Goal: Find specific page/section: Find specific page/section

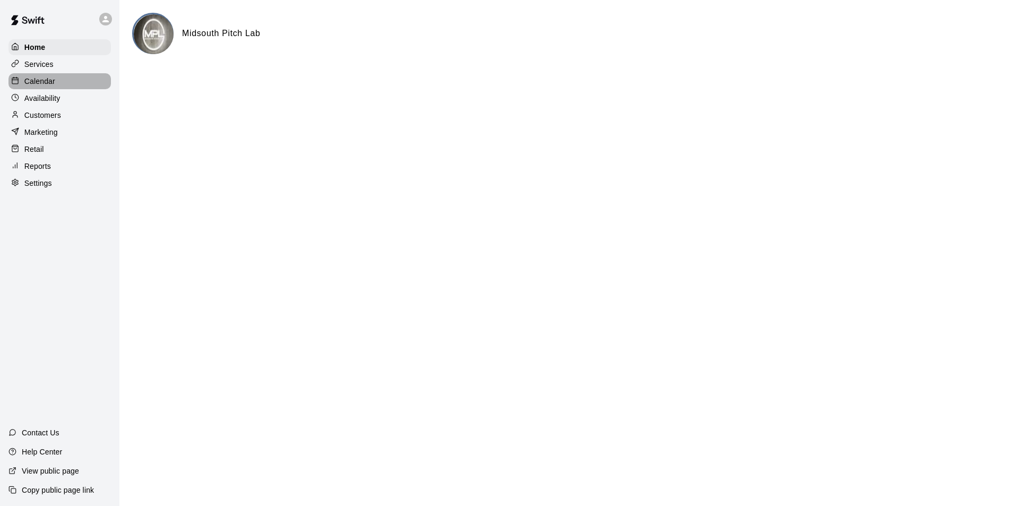
click at [47, 83] on p "Calendar" at bounding box center [39, 81] width 31 height 11
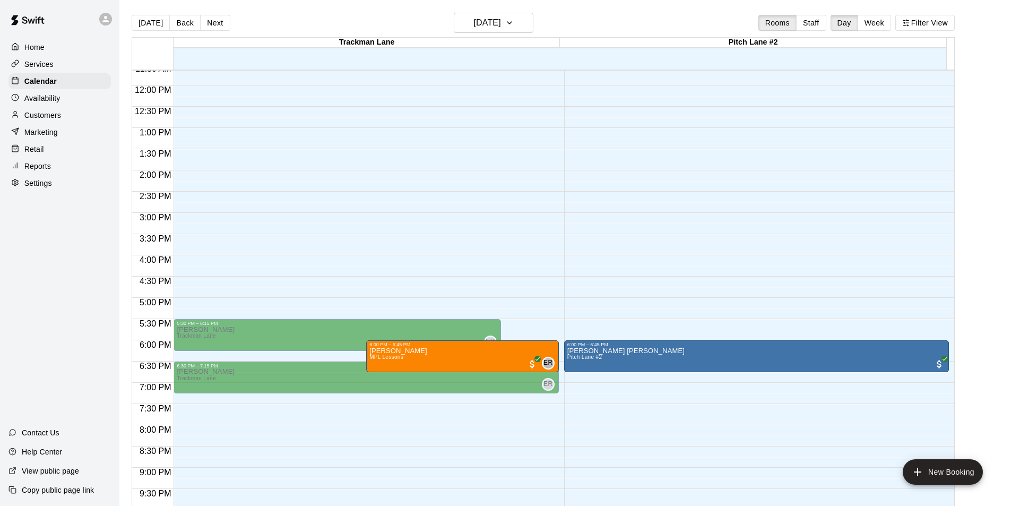
scroll to position [573, 0]
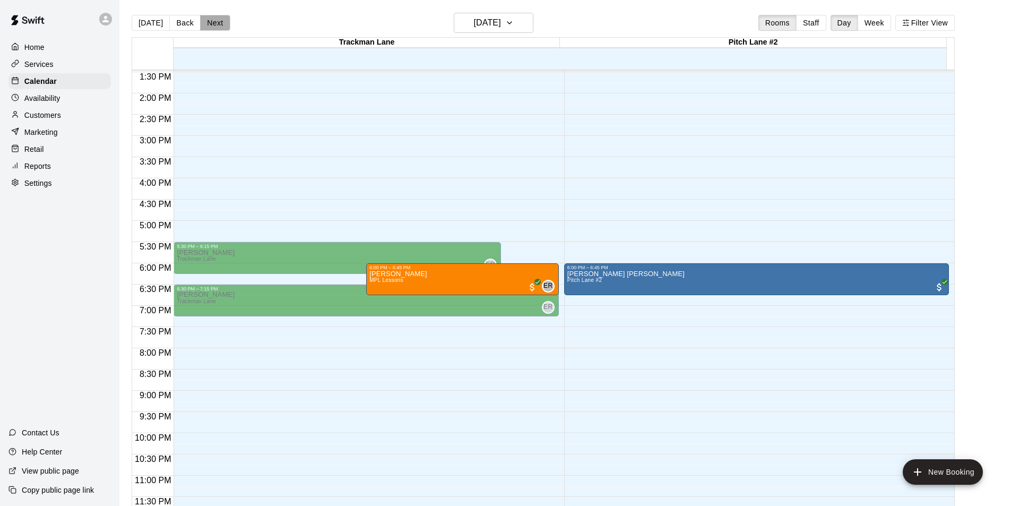
click at [213, 22] on button "Next" at bounding box center [215, 23] width 30 height 16
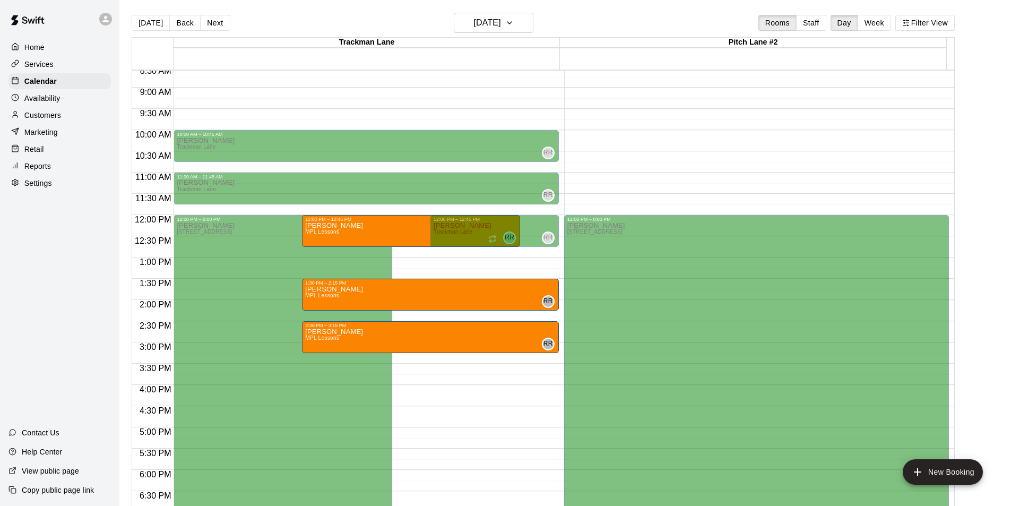
scroll to position [361, 0]
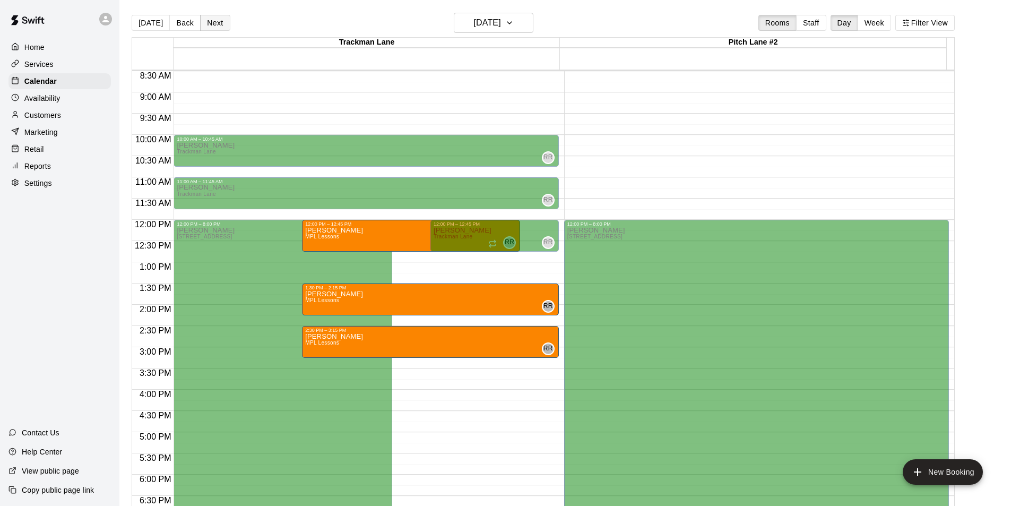
click at [208, 21] on button "Next" at bounding box center [215, 23] width 30 height 16
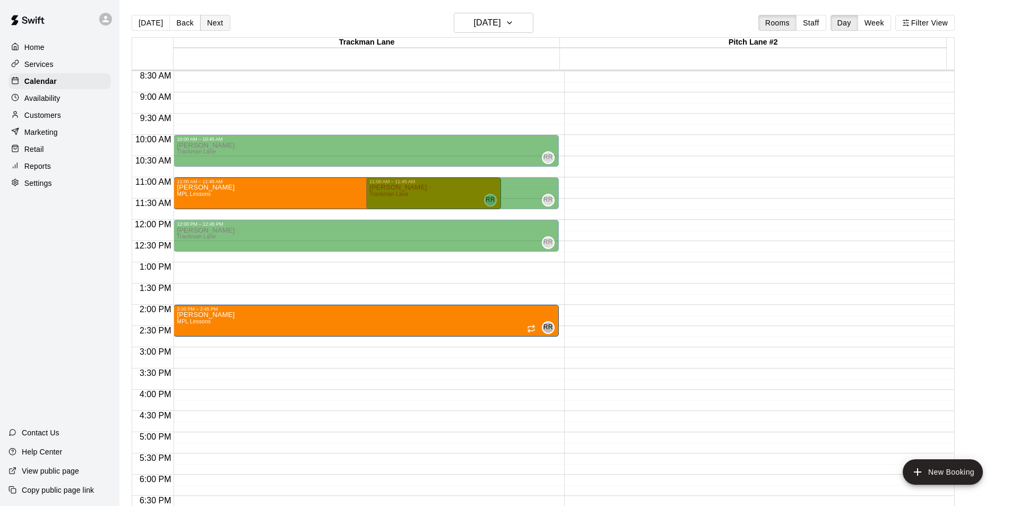
click at [208, 21] on button "Next" at bounding box center [215, 23] width 30 height 16
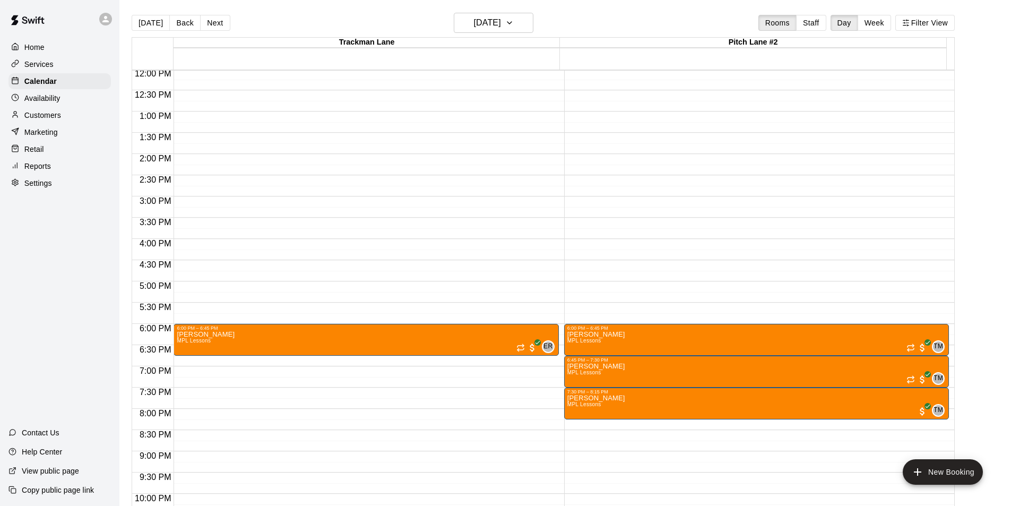
scroll to position [520, 0]
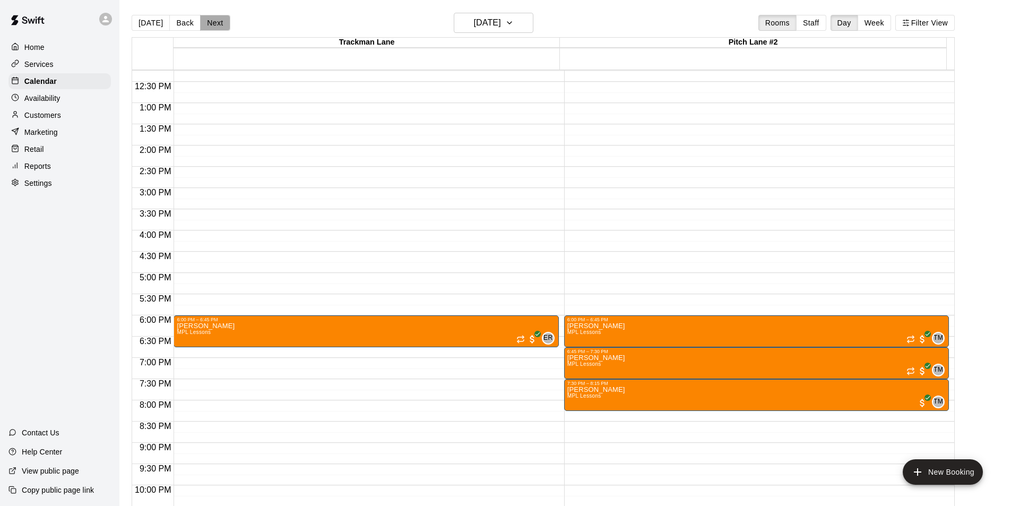
click at [211, 18] on button "Next" at bounding box center [215, 23] width 30 height 16
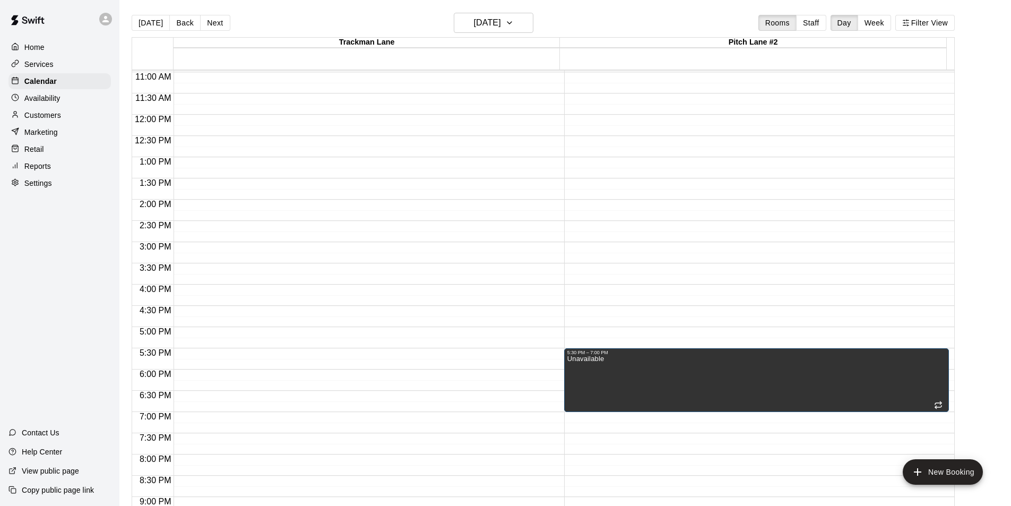
scroll to position [467, 0]
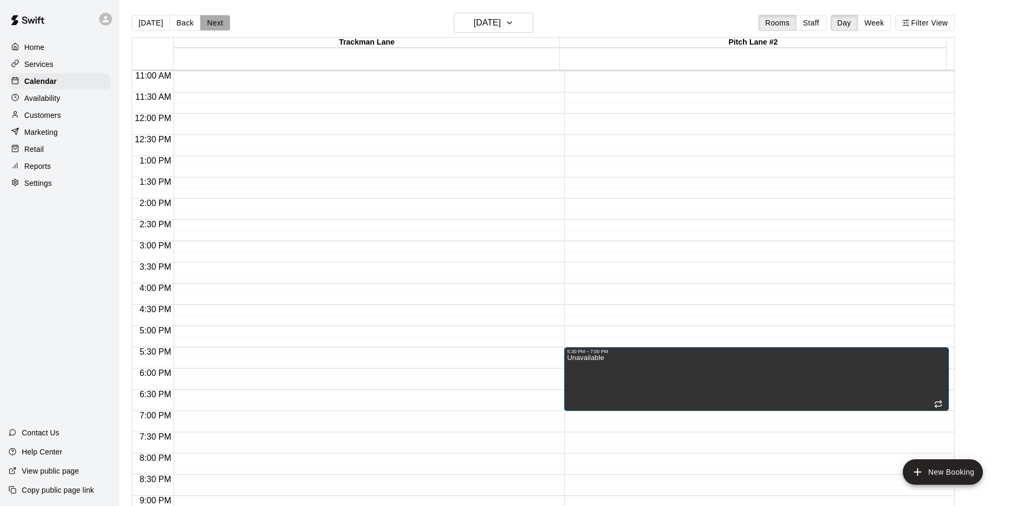
click at [219, 28] on button "Next" at bounding box center [215, 23] width 30 height 16
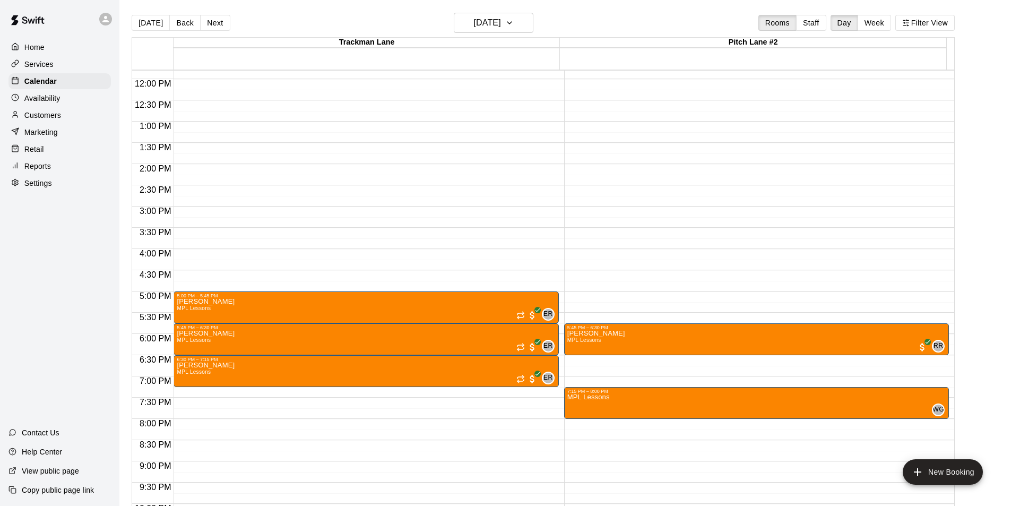
scroll to position [520, 0]
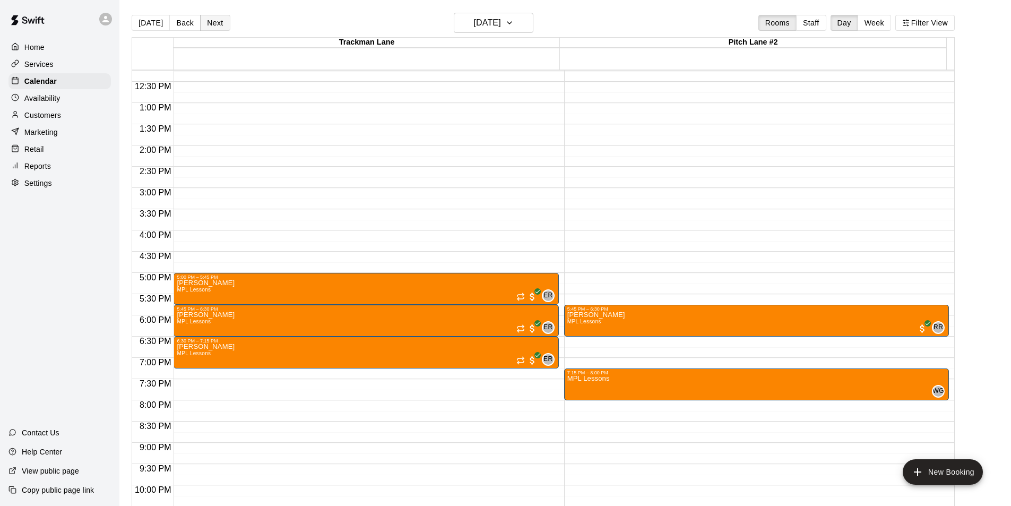
click at [216, 19] on button "Next" at bounding box center [215, 23] width 30 height 16
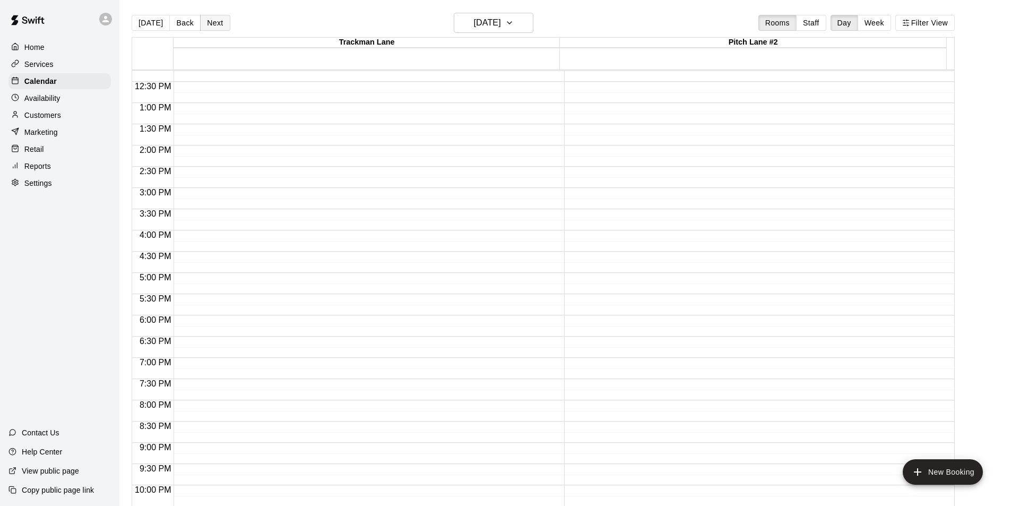
click at [216, 19] on button "Next" at bounding box center [215, 23] width 30 height 16
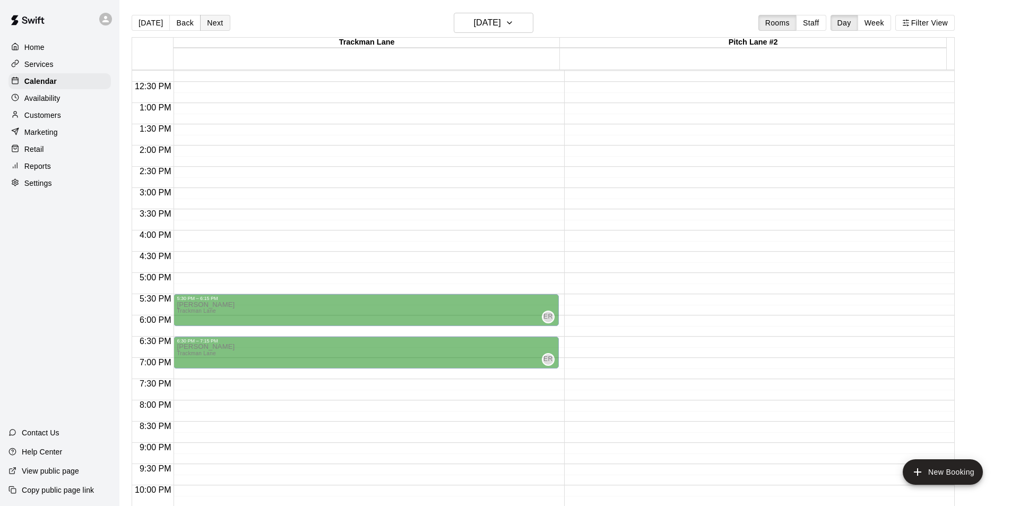
click at [216, 19] on button "Next" at bounding box center [215, 23] width 30 height 16
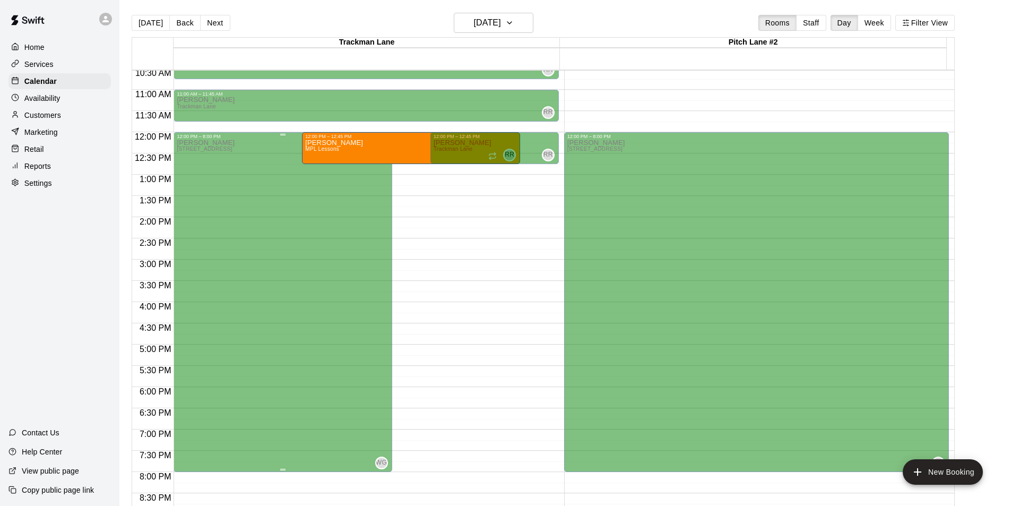
scroll to position [361, 0]
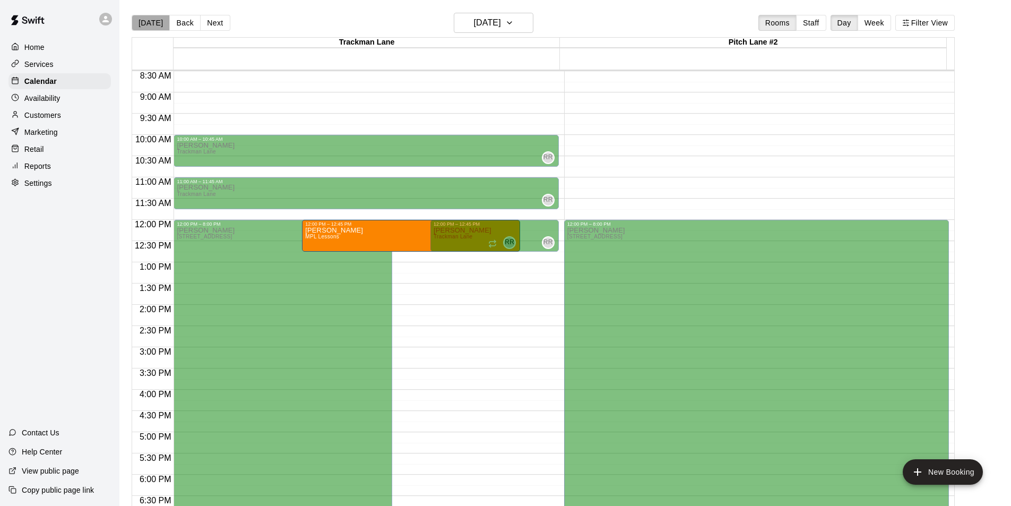
click at [156, 21] on button "[DATE]" at bounding box center [151, 23] width 38 height 16
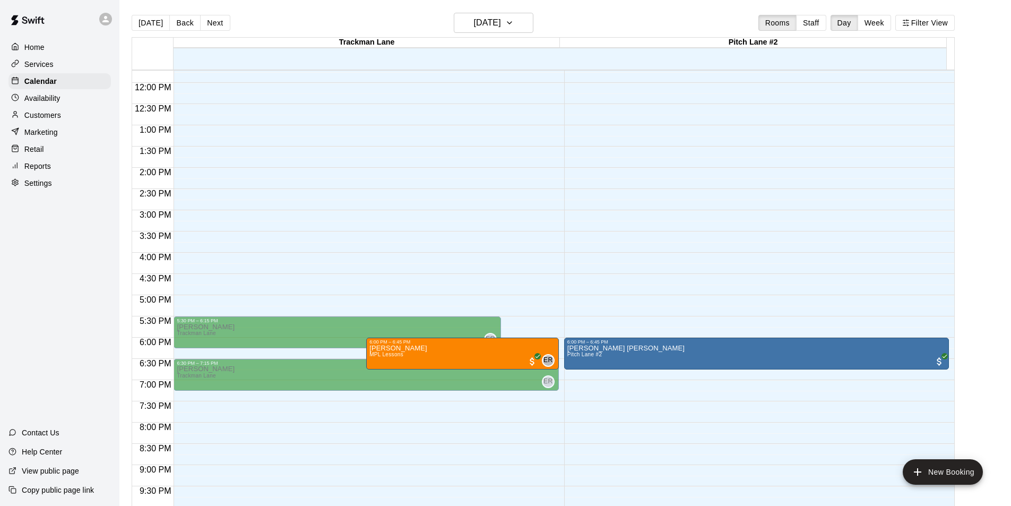
scroll to position [520, 0]
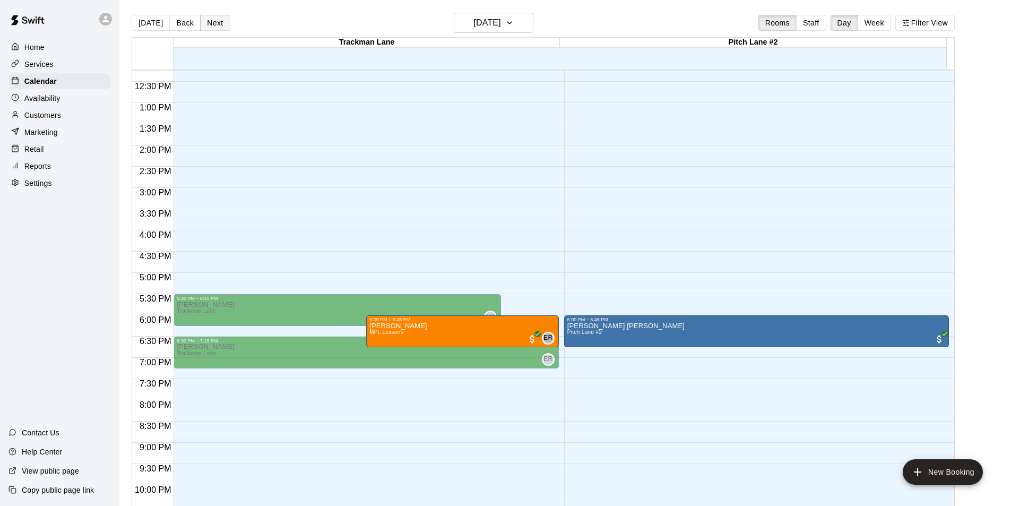
click at [209, 18] on button "Next" at bounding box center [215, 23] width 30 height 16
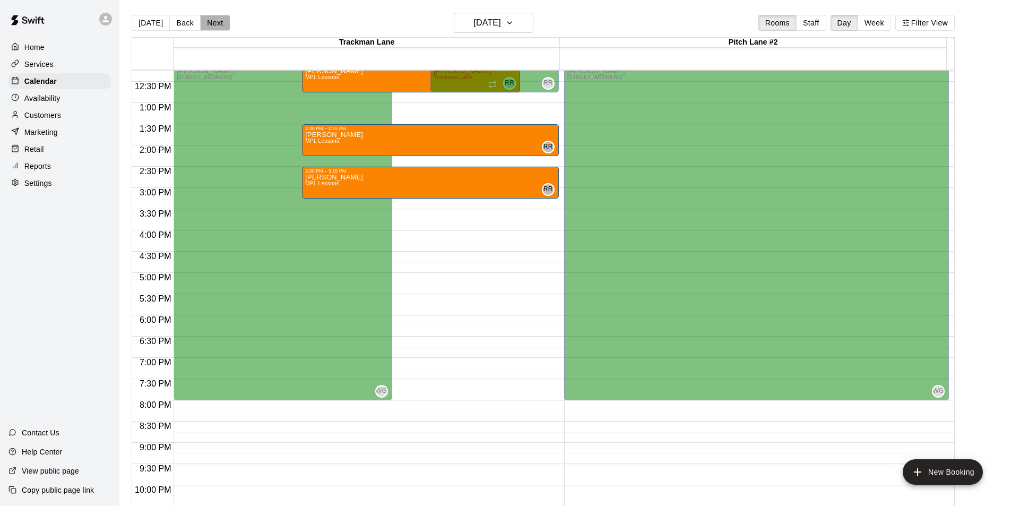
click at [209, 21] on button "Next" at bounding box center [215, 23] width 30 height 16
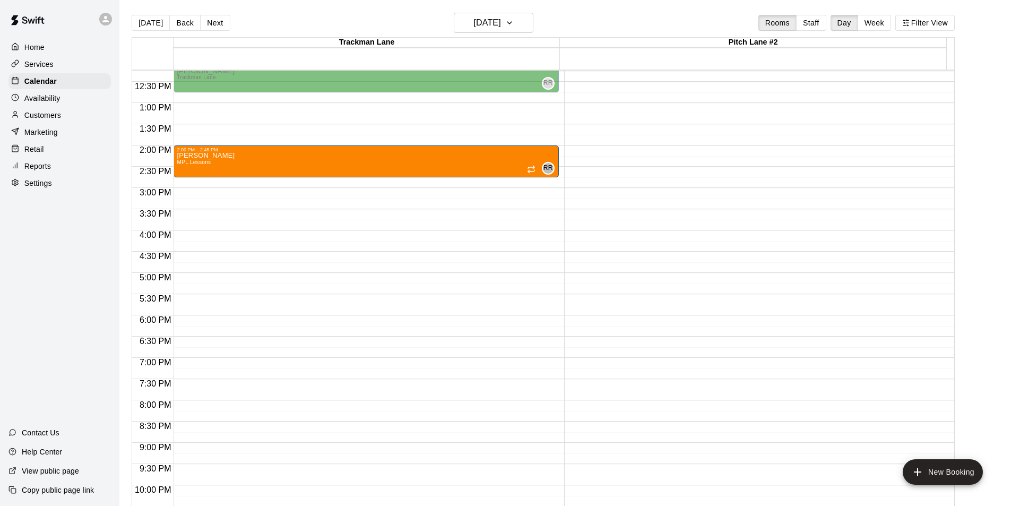
click at [209, 21] on button "Next" at bounding box center [215, 23] width 30 height 16
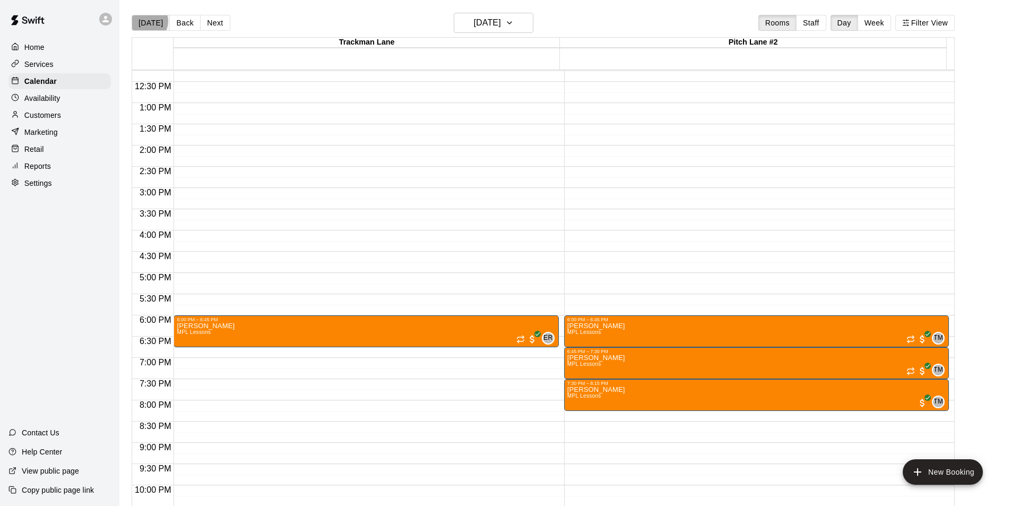
click at [147, 21] on button "[DATE]" at bounding box center [151, 23] width 38 height 16
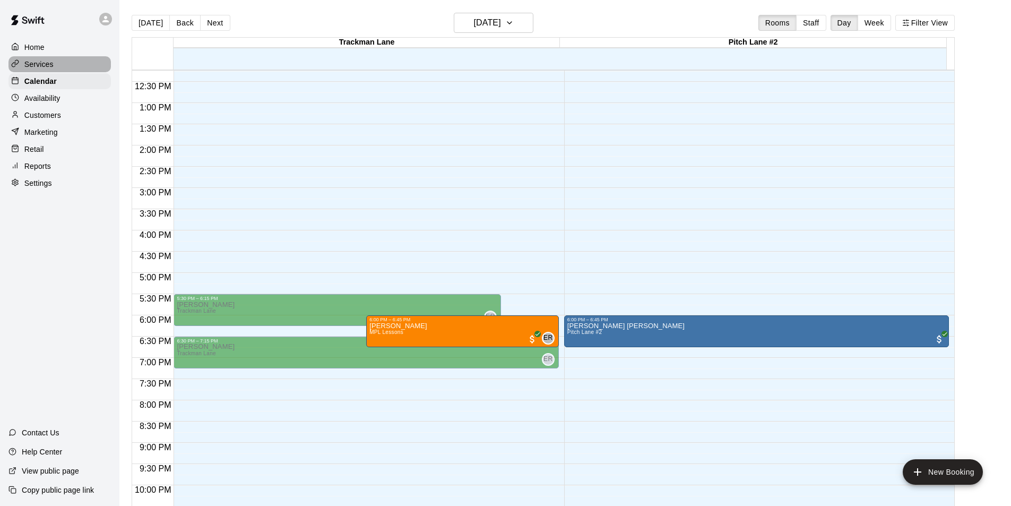
click at [50, 62] on p "Services" at bounding box center [38, 64] width 29 height 11
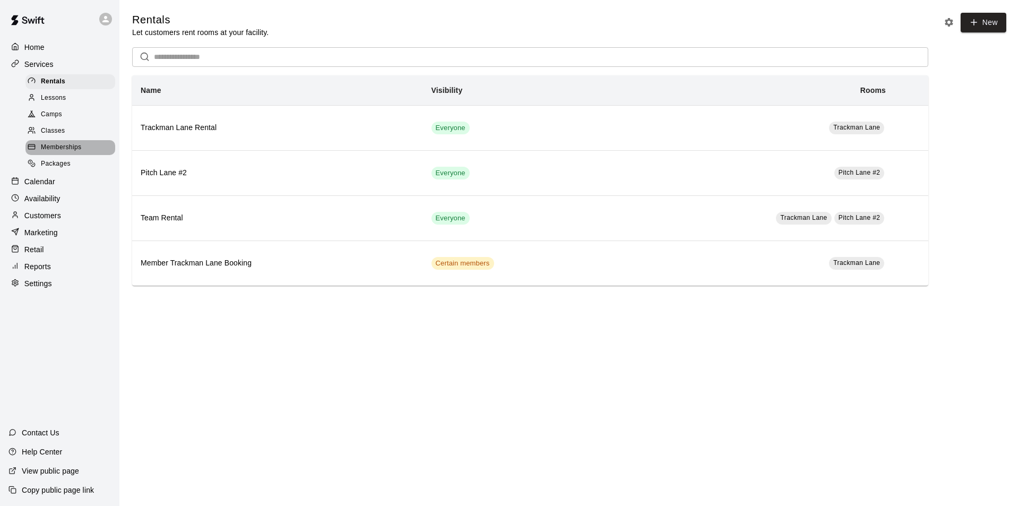
click at [63, 150] on span "Memberships" at bounding box center [61, 147] width 40 height 11
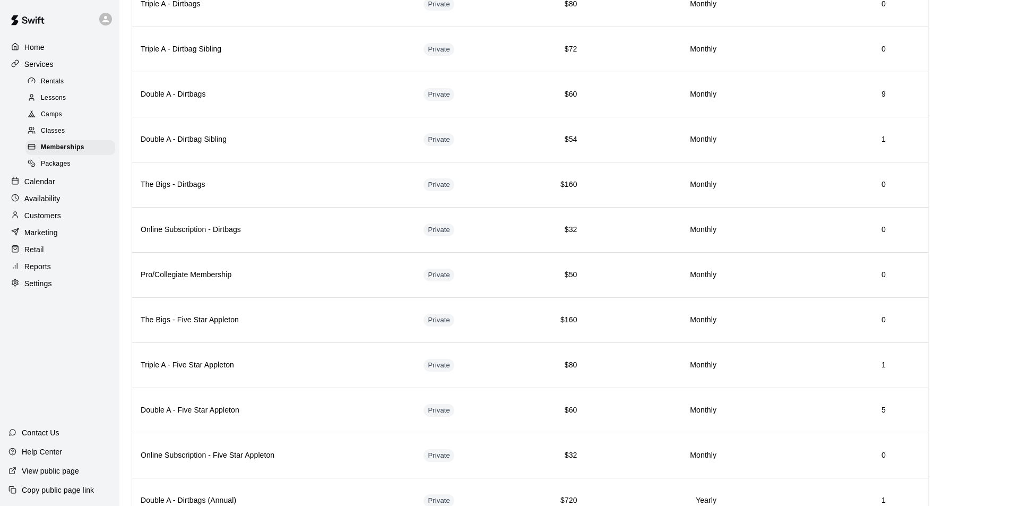
scroll to position [419, 0]
